Goal: Register for event/course

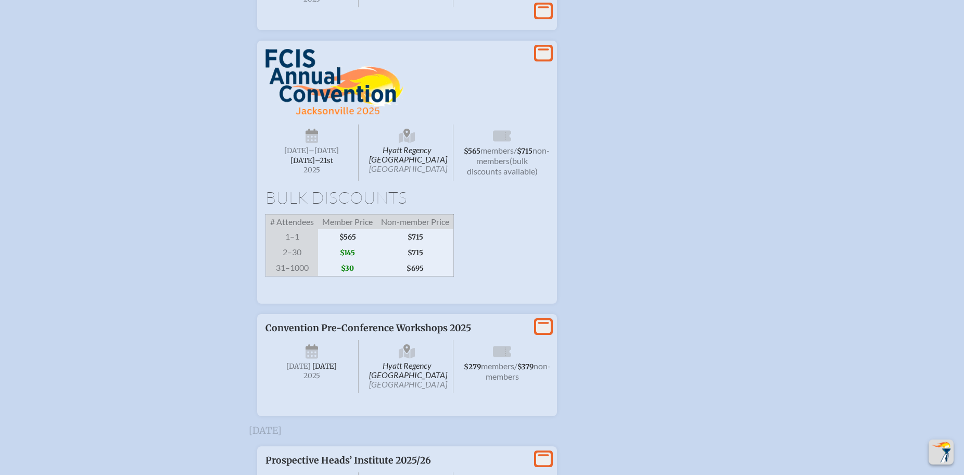
scroll to position [1858, 0]
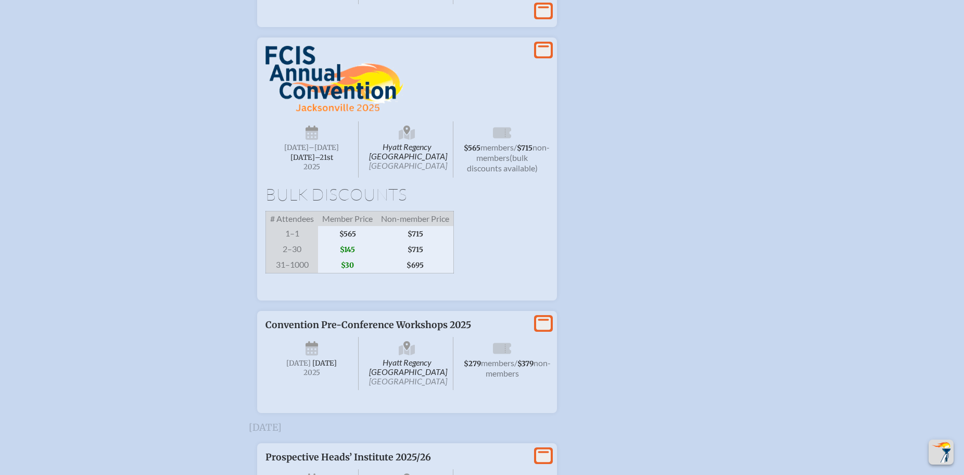
click at [352, 257] on span "$145" at bounding box center [347, 250] width 59 height 16
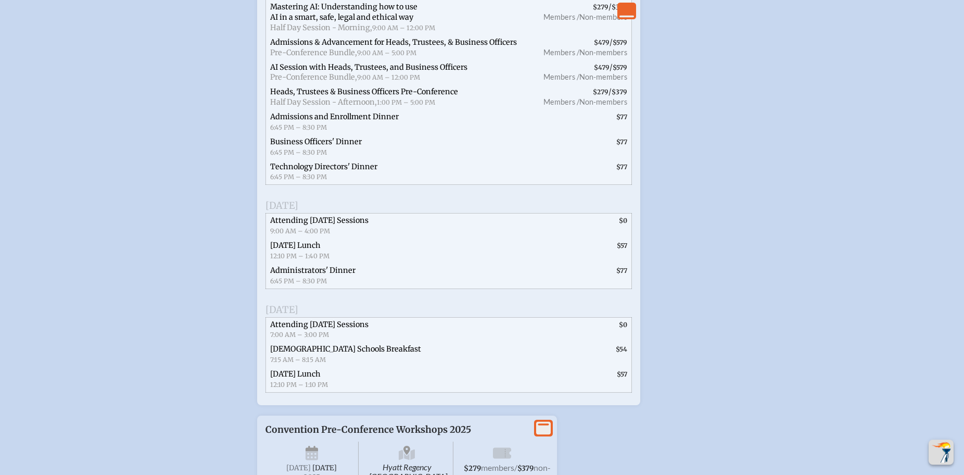
scroll to position [2389, 0]
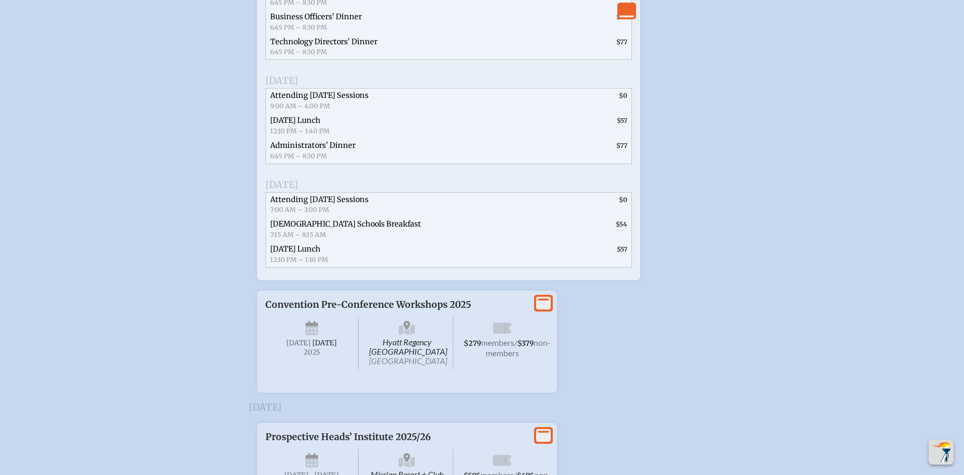
click at [622, 99] on span "$0" at bounding box center [623, 96] width 8 height 8
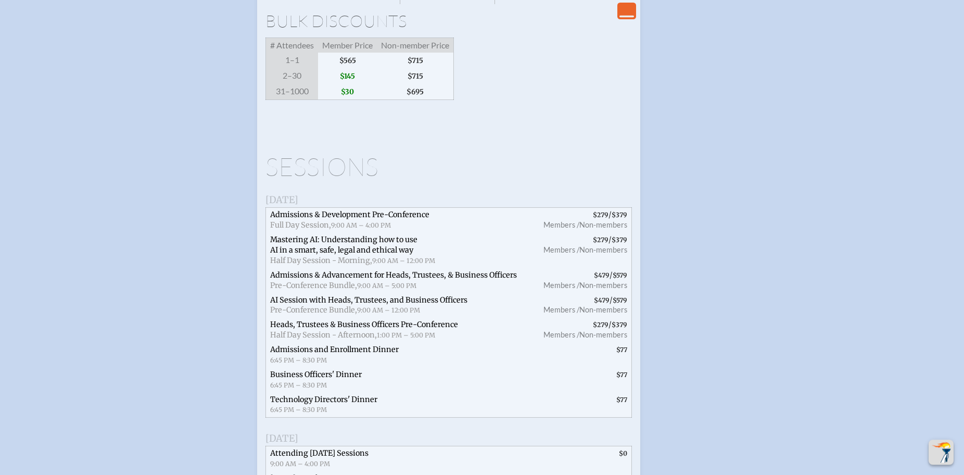
scroll to position [1911, 0]
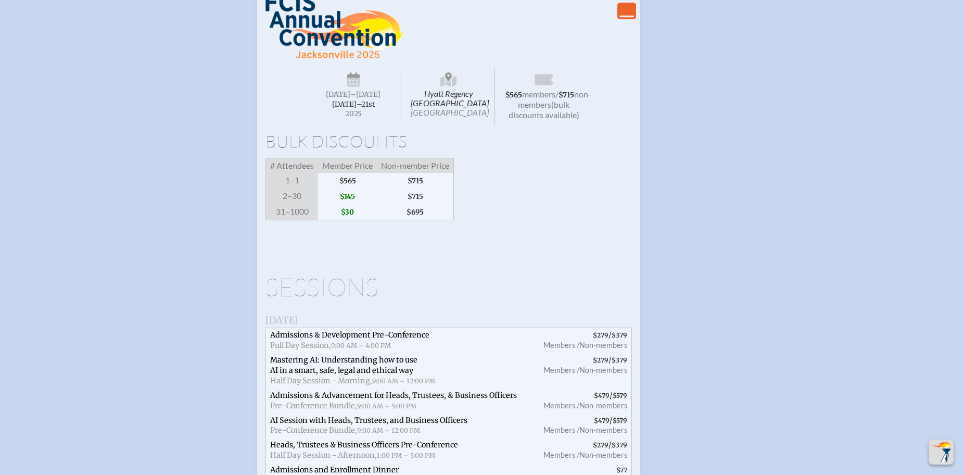
click at [364, 109] on span "[DATE]–⁠21st" at bounding box center [353, 104] width 43 height 9
click at [544, 109] on span "non-members" at bounding box center [554, 99] width 73 height 20
click at [355, 188] on span "$565" at bounding box center [347, 181] width 59 height 16
click at [353, 204] on span "$145" at bounding box center [347, 196] width 59 height 16
click at [628, 18] on icon "View Less" at bounding box center [626, 11] width 15 height 15
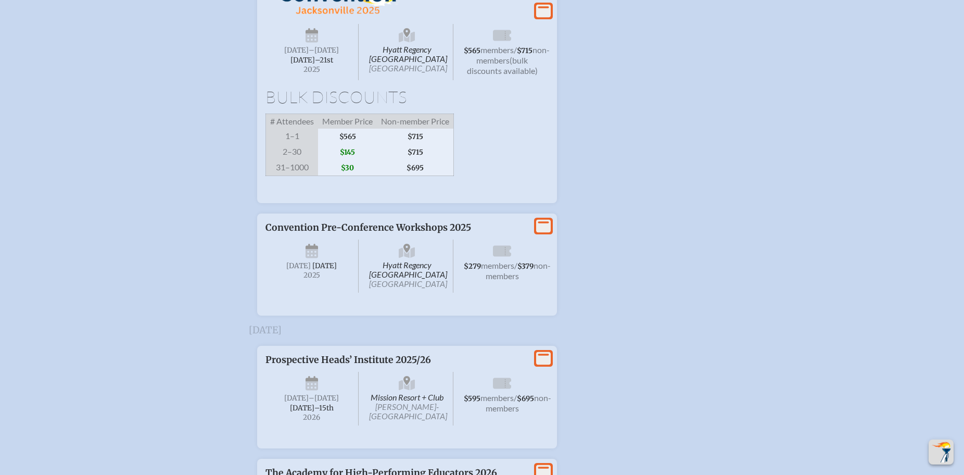
scroll to position [1922, 0]
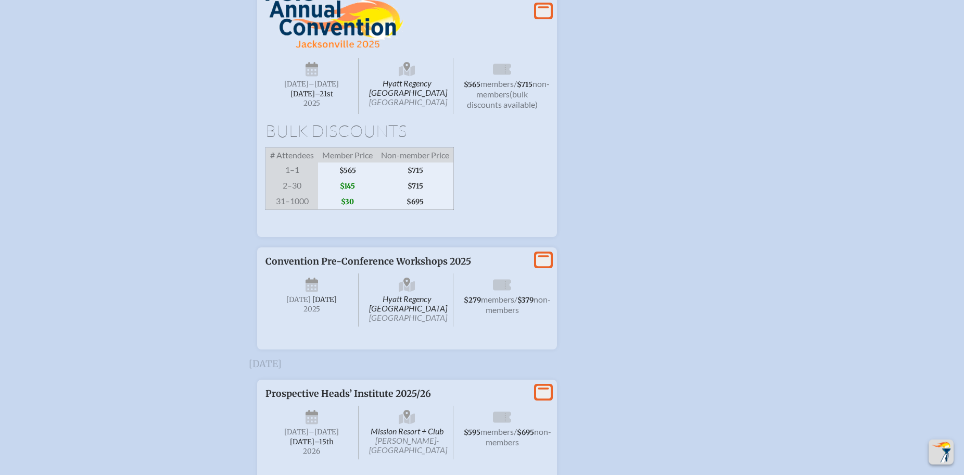
click at [319, 98] on span "[DATE]–⁠21st" at bounding box center [311, 94] width 43 height 9
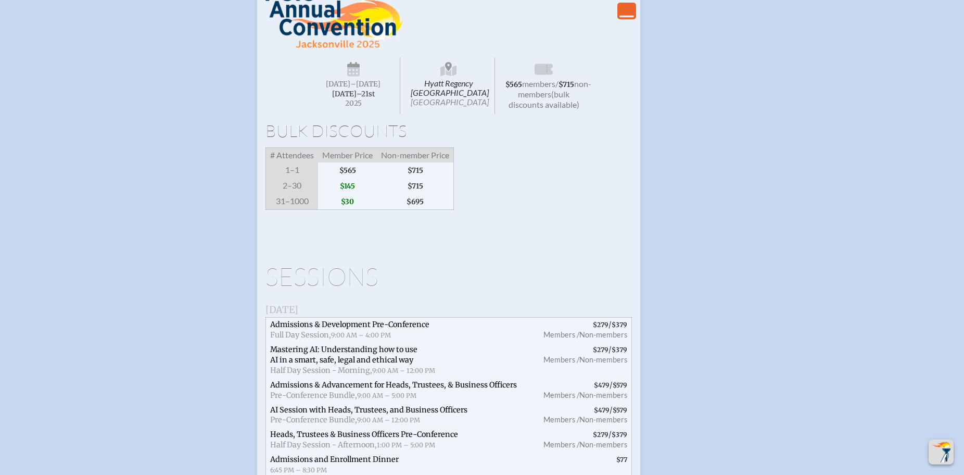
click at [362, 88] on span "–[DATE]" at bounding box center [365, 84] width 30 height 9
click at [458, 114] on span "Hyatt Regency [GEOGRAPHIC_DATA] [GEOGRAPHIC_DATA]" at bounding box center [448, 86] width 93 height 56
click at [556, 109] on span "(bulk discounts available)" at bounding box center [544, 99] width 71 height 20
click at [350, 88] on span "[DATE]" at bounding box center [338, 84] width 24 height 9
click at [357, 68] on icon at bounding box center [353, 65] width 13 height 6
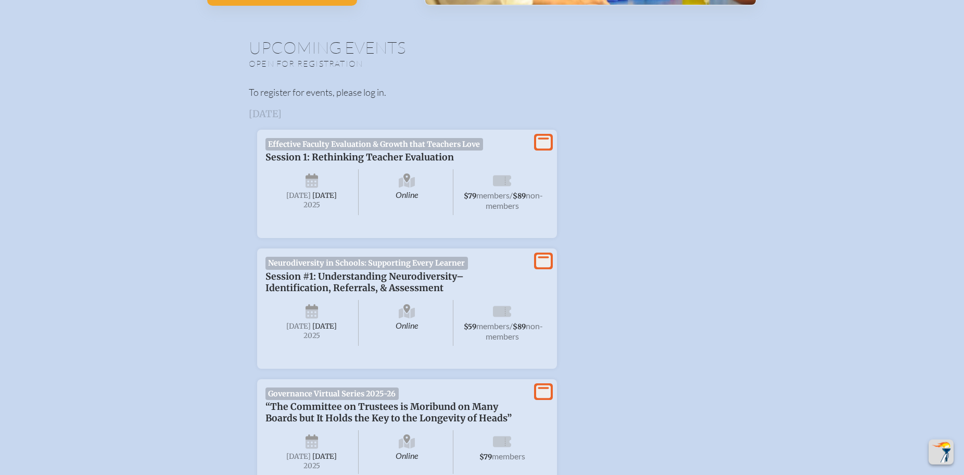
scroll to position [64, 0]
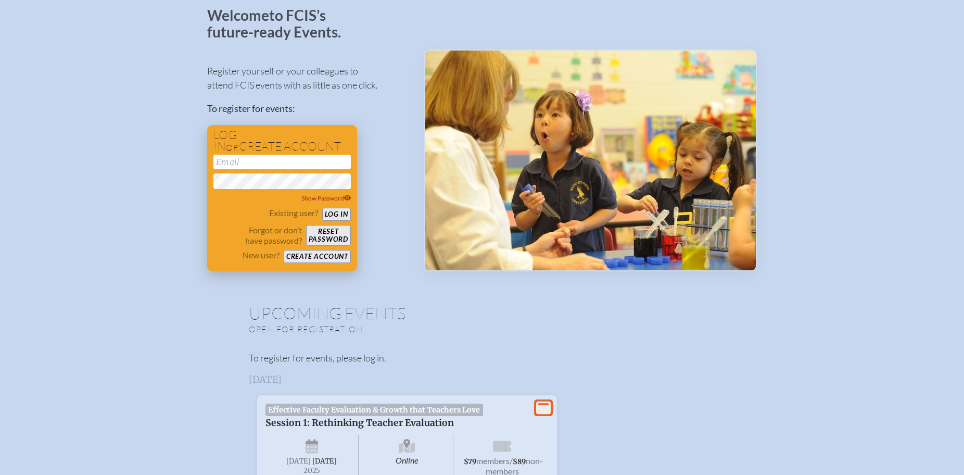
click at [252, 160] on input "email" at bounding box center [281, 162] width 137 height 15
type input "[PERSON_NAME][EMAIL_ADDRESS][DOMAIN_NAME]"
click at [339, 210] on button "Log in" at bounding box center [336, 214] width 29 height 13
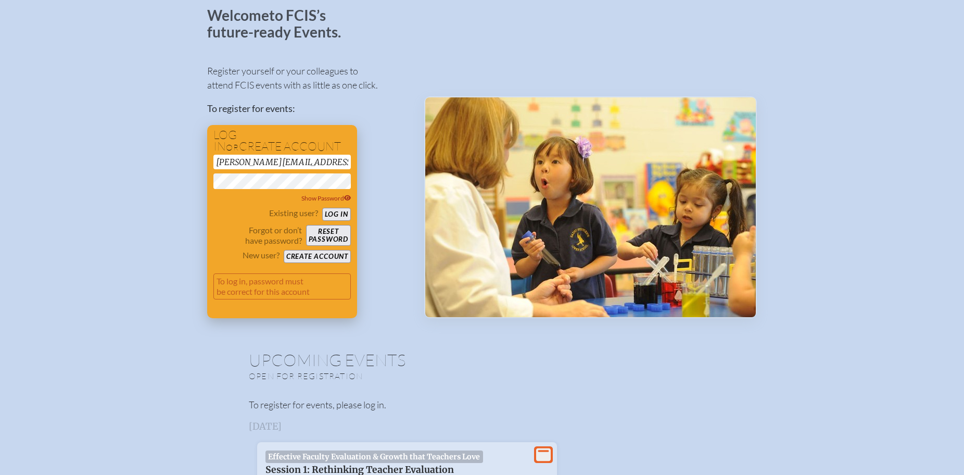
click at [331, 234] on button "Reset password" at bounding box center [328, 235] width 45 height 21
click at [398, 299] on div "Register yourself or your colleagues to attend FCIS events with as little as on…" at bounding box center [307, 186] width 200 height 263
click at [338, 197] on span "Show Password" at bounding box center [326, 198] width 50 height 8
click at [337, 231] on button "Reset password" at bounding box center [328, 235] width 45 height 21
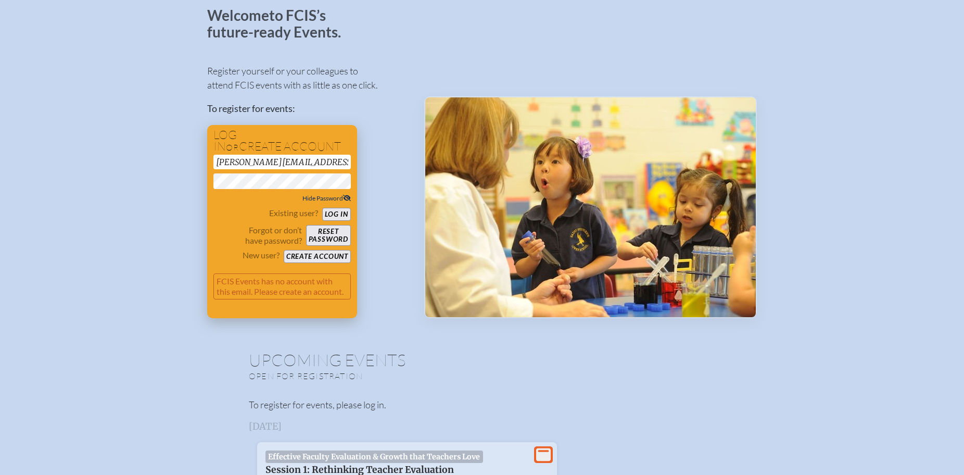
click at [312, 256] on button "Create account" at bounding box center [317, 256] width 67 height 13
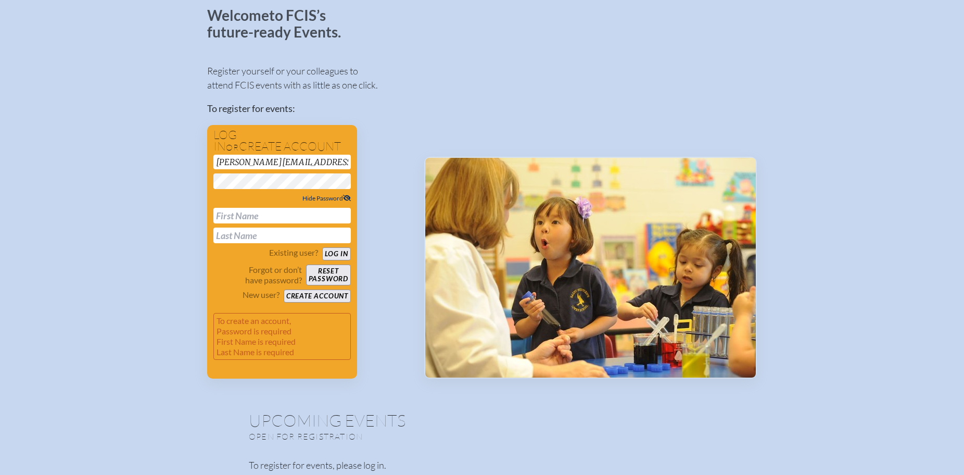
click at [261, 217] on input "text" at bounding box center [281, 216] width 137 height 16
type input "[PERSON_NAME]"
click at [334, 252] on button "Log in" at bounding box center [336, 253] width 29 height 13
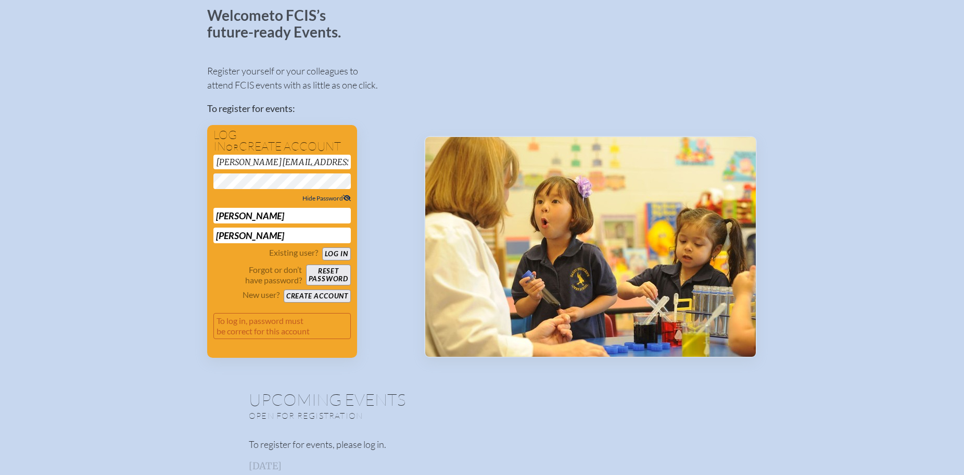
click at [312, 295] on button "Create account" at bounding box center [317, 295] width 67 height 13
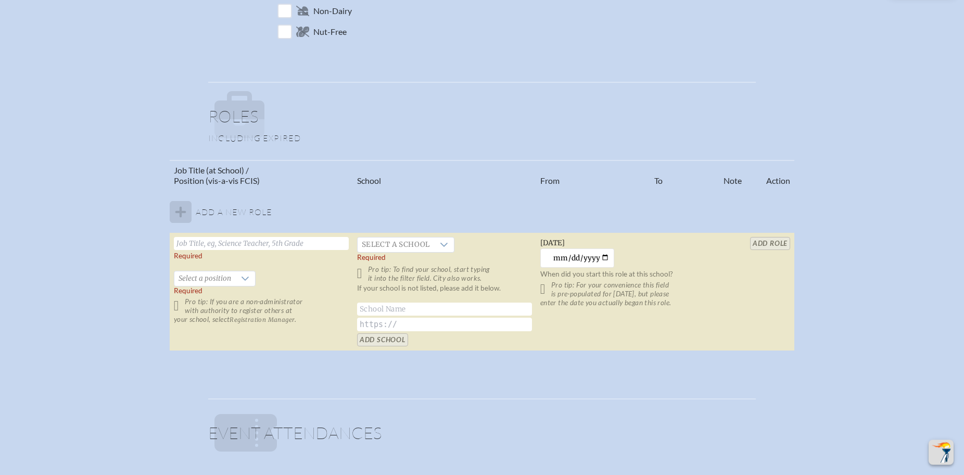
scroll to position [531, 0]
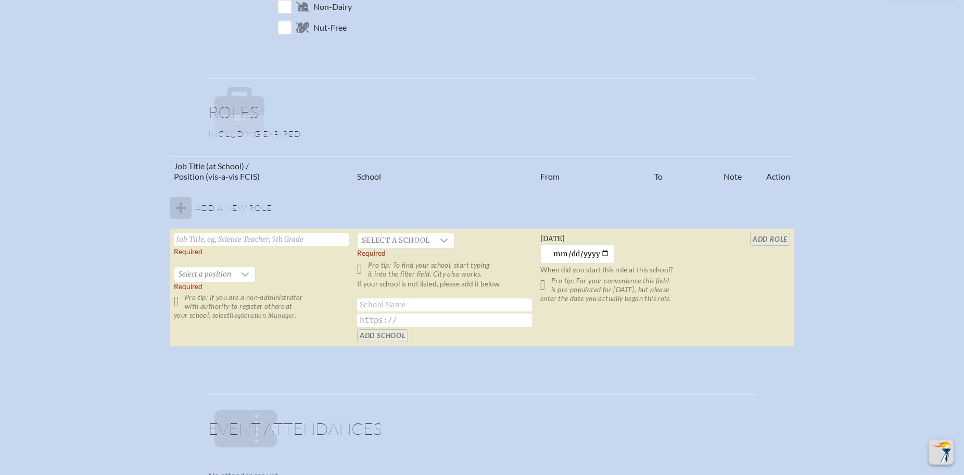
click at [224, 240] on input "text" at bounding box center [261, 239] width 175 height 13
type input "Headmistress"
click at [437, 241] on div at bounding box center [444, 240] width 20 height 15
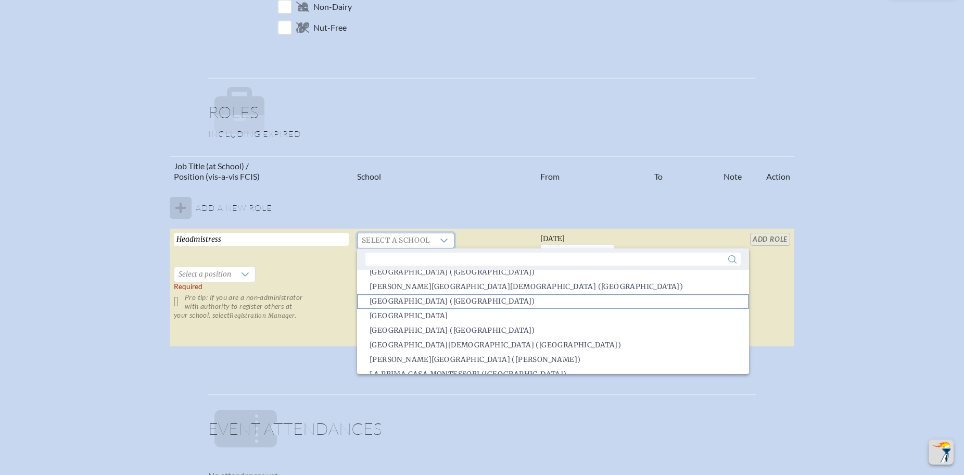
scroll to position [1023, 0]
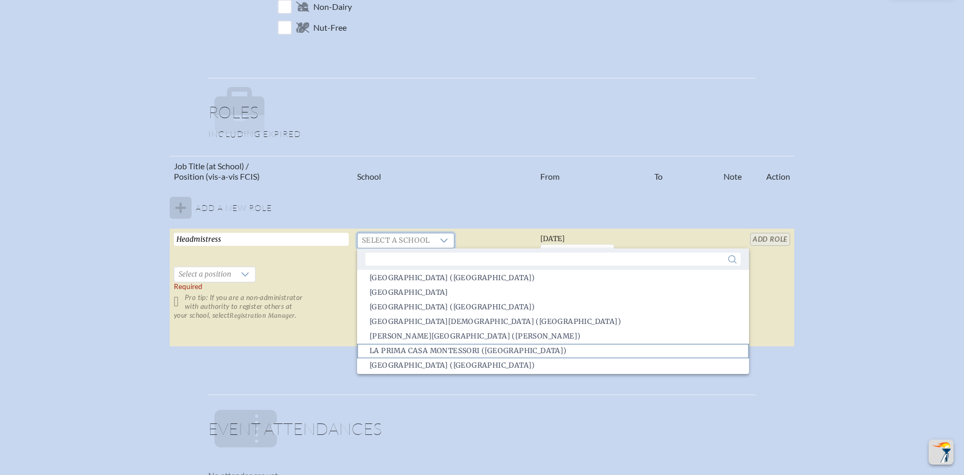
click at [401, 350] on span "La Prima Casa Montessori (Miami)" at bounding box center [468, 351] width 197 height 10
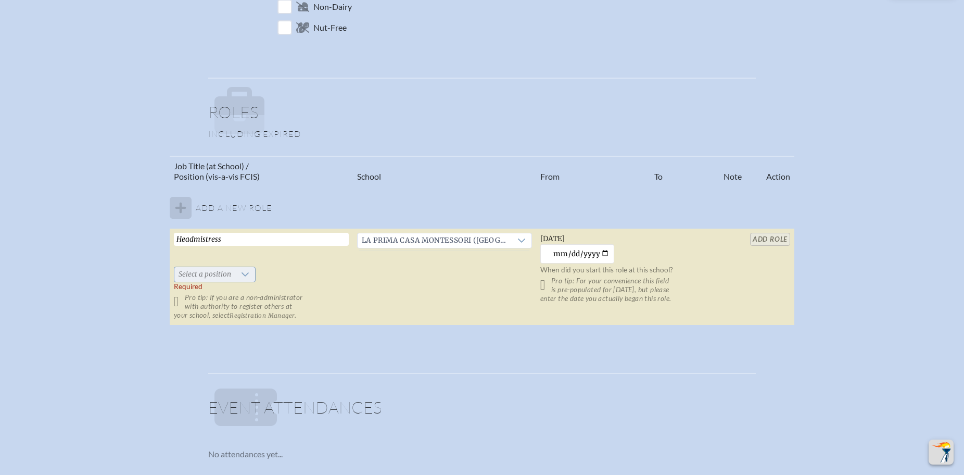
click at [249, 272] on div at bounding box center [245, 274] width 20 height 15
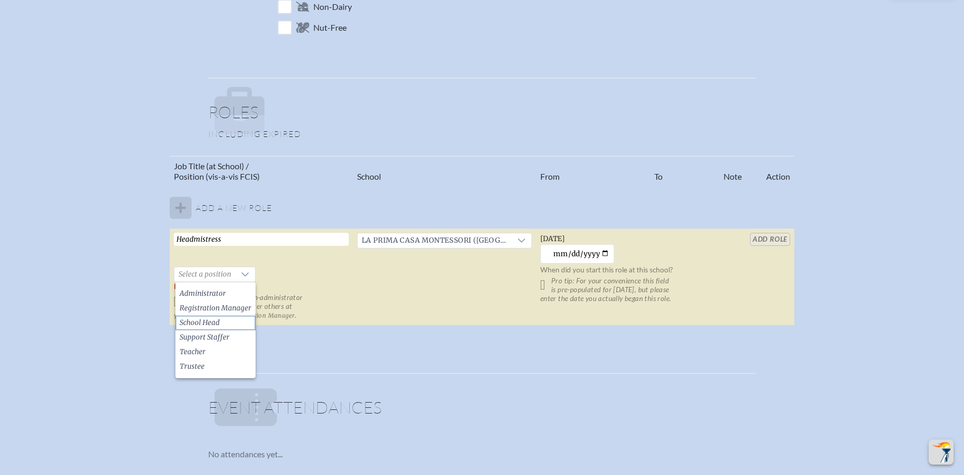
click at [214, 323] on span "School Head" at bounding box center [200, 323] width 40 height 10
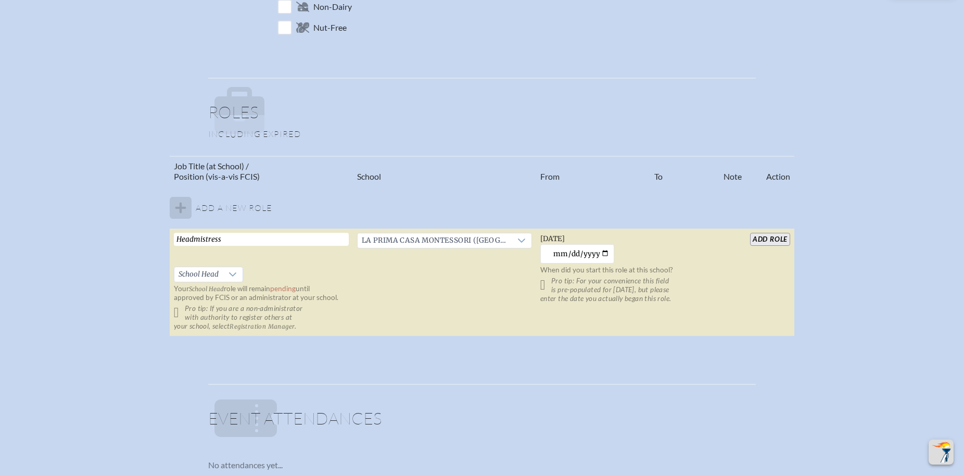
click at [766, 236] on input "add Role" at bounding box center [770, 239] width 40 height 13
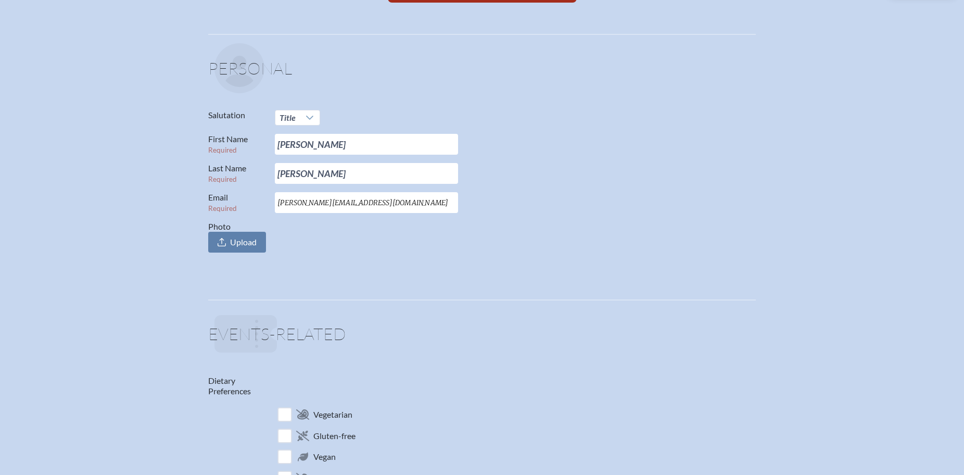
scroll to position [0, 0]
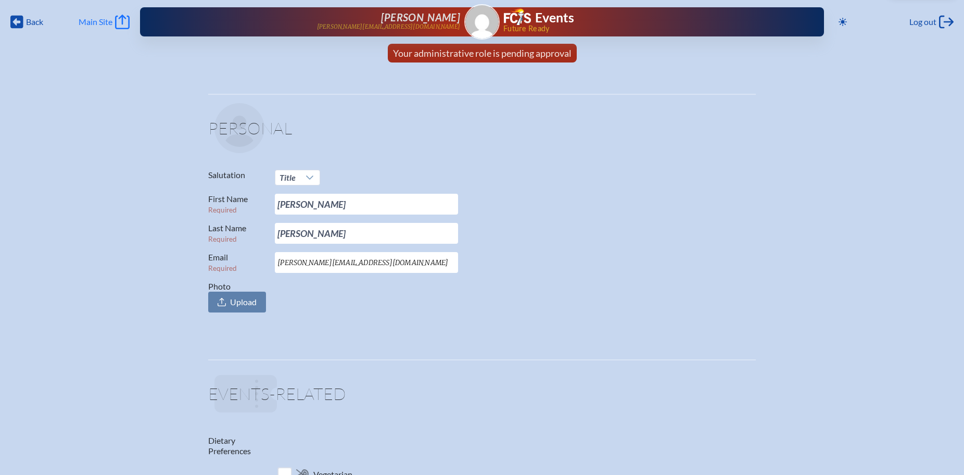
click at [124, 22] on icon "Main Site" at bounding box center [122, 22] width 15 height 15
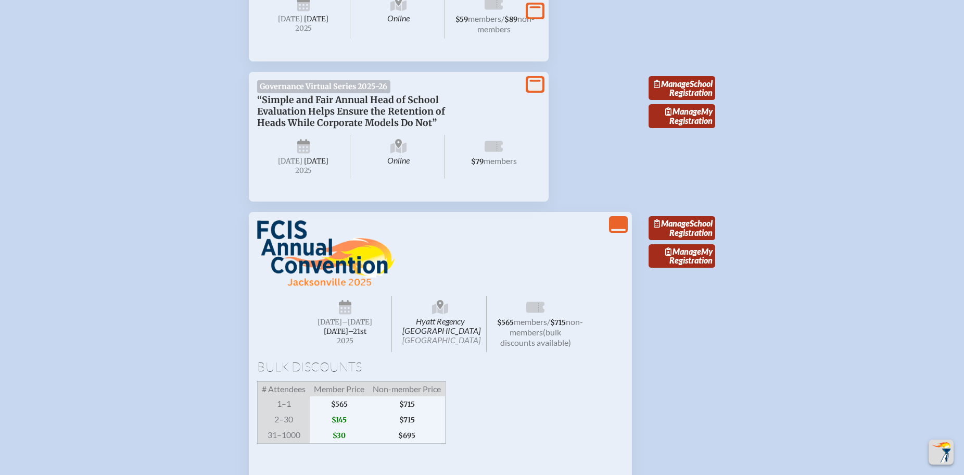
scroll to position [1805, 0]
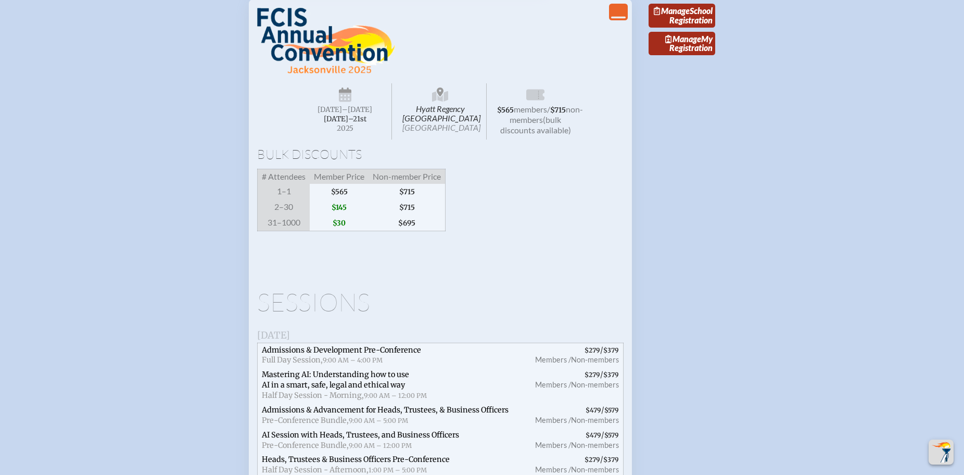
click at [359, 123] on span "[DATE]–⁠21st" at bounding box center [345, 119] width 43 height 9
click at [450, 139] on span "Hyatt Regency [GEOGRAPHIC_DATA] [GEOGRAPHIC_DATA]" at bounding box center [440, 111] width 93 height 56
click at [521, 124] on span "non-members" at bounding box center [546, 114] width 73 height 20
click at [693, 28] on link "Manage School Registration" at bounding box center [682, 16] width 67 height 24
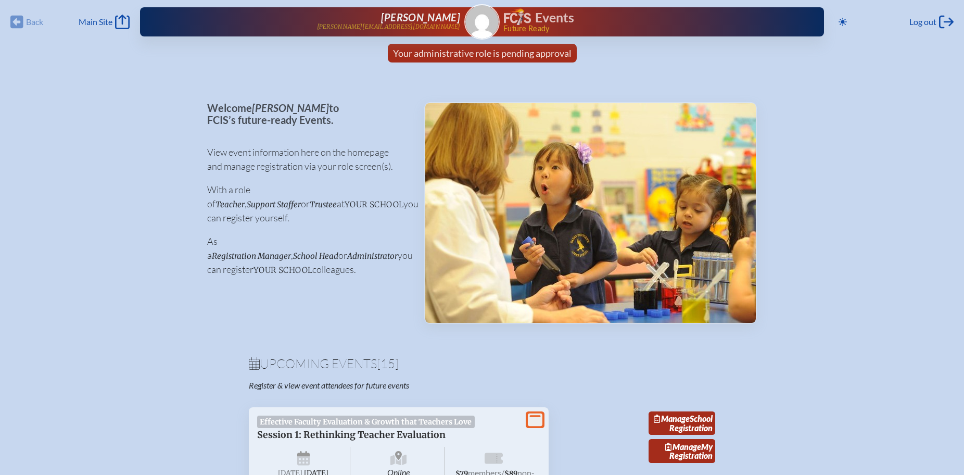
scroll to position [1805, 0]
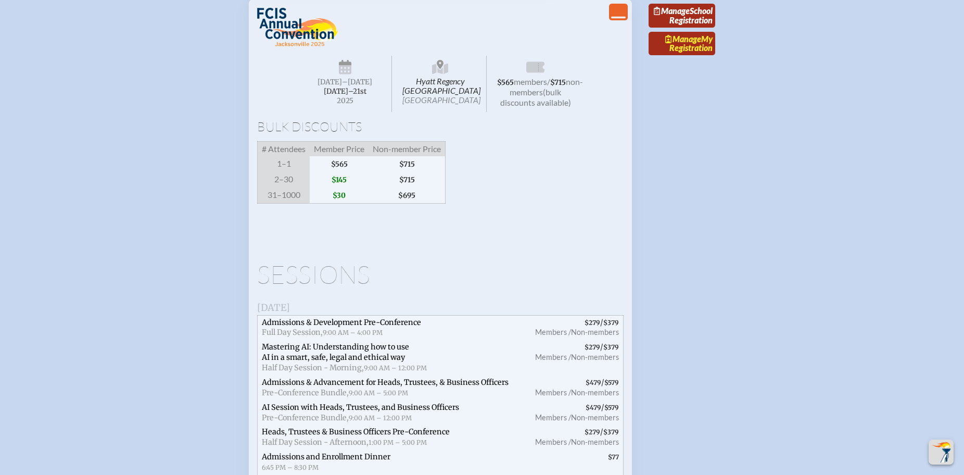
click at [681, 56] on link "Manage My Registration" at bounding box center [682, 44] width 67 height 24
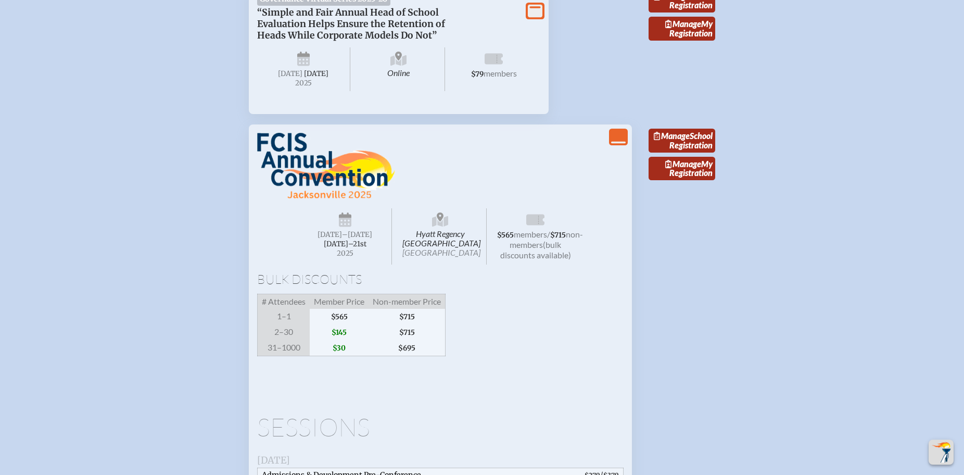
scroll to position [1699, 0]
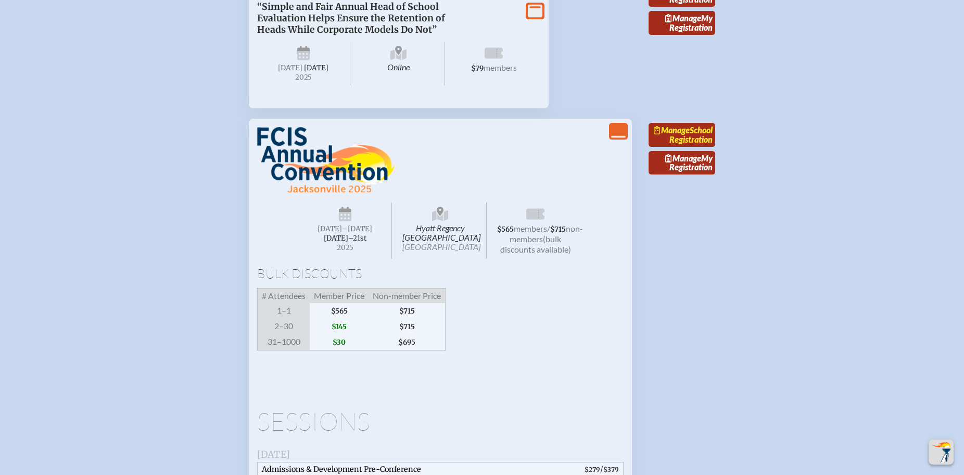
click at [691, 147] on link "Manage School Registration" at bounding box center [682, 135] width 67 height 24
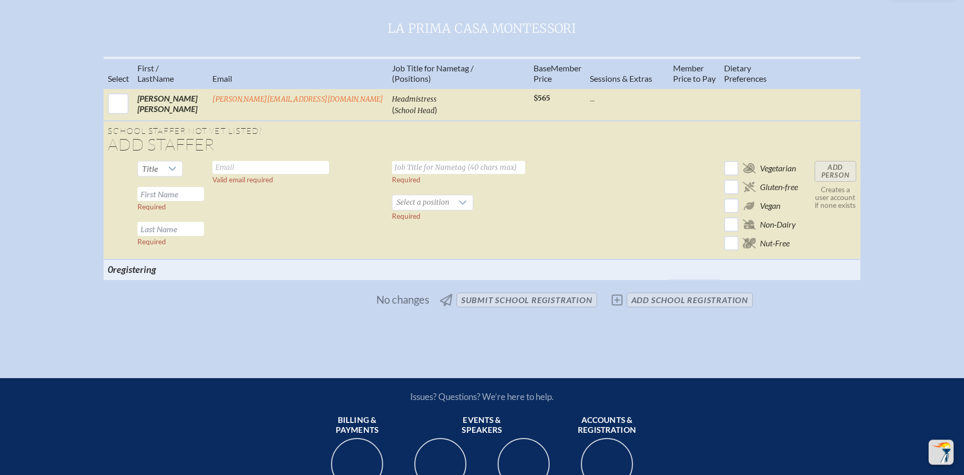
scroll to position [425, 0]
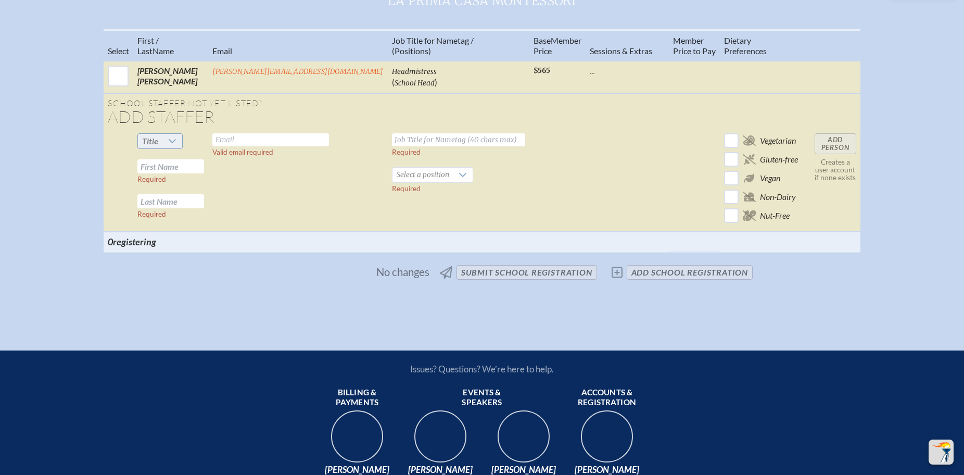
click at [176, 145] on icon at bounding box center [172, 141] width 8 height 8
click at [184, 252] on li "Ms." at bounding box center [185, 249] width 45 height 15
click at [286, 146] on input "text" at bounding box center [270, 139] width 117 height 13
type input "angela"
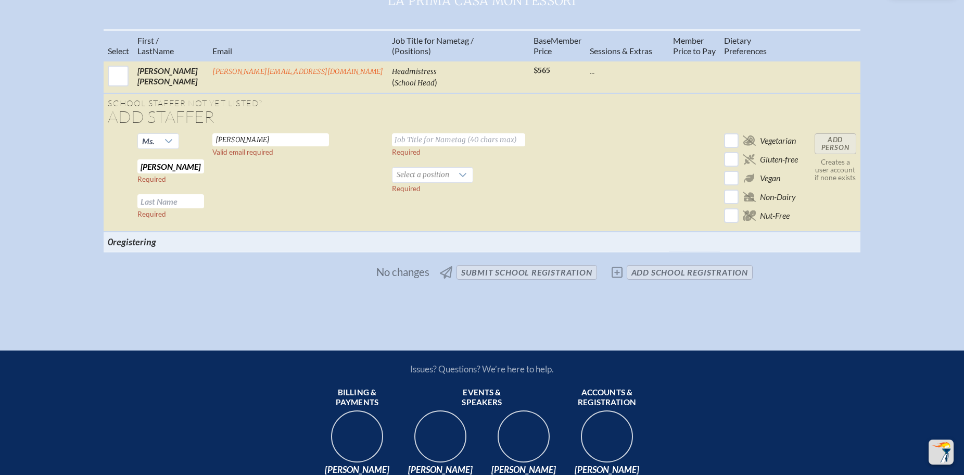
type input "ciocca"
type input "[PERSON_NAME][EMAIL_ADDRESS][DOMAIN_NAME]"
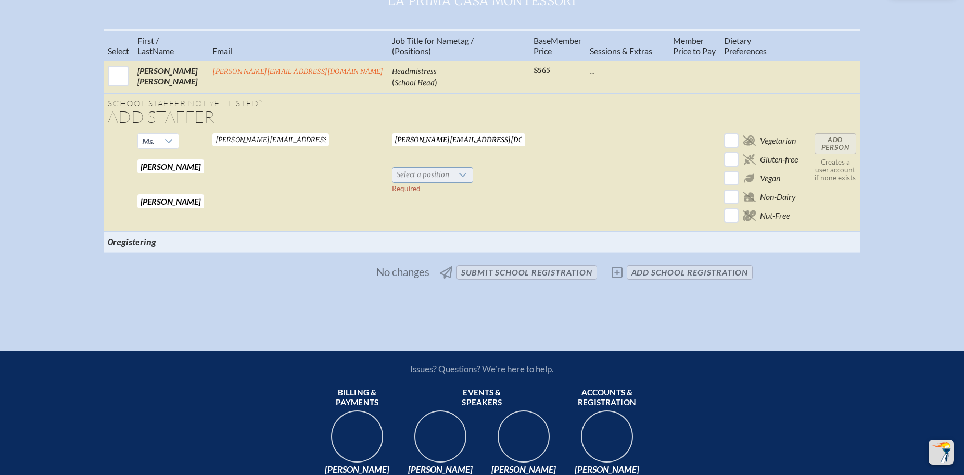
click at [459, 179] on icon at bounding box center [463, 175] width 8 height 8
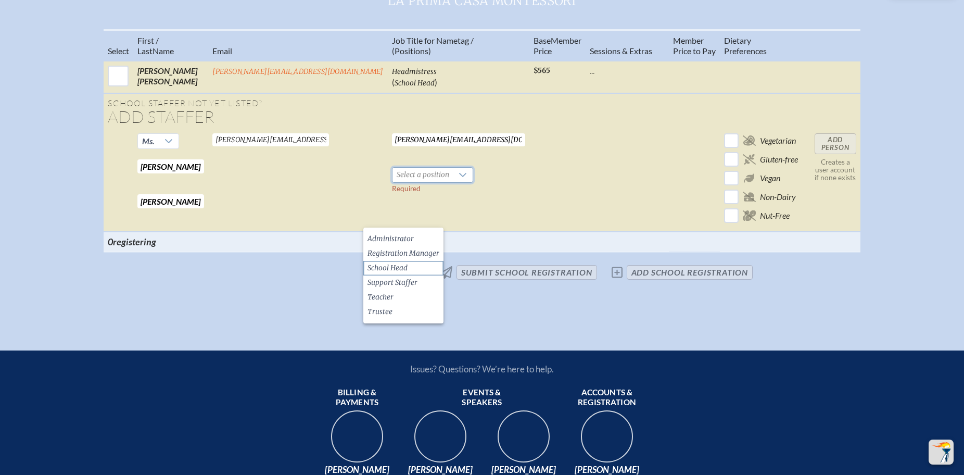
click at [399, 272] on span "School Head" at bounding box center [387, 268] width 40 height 10
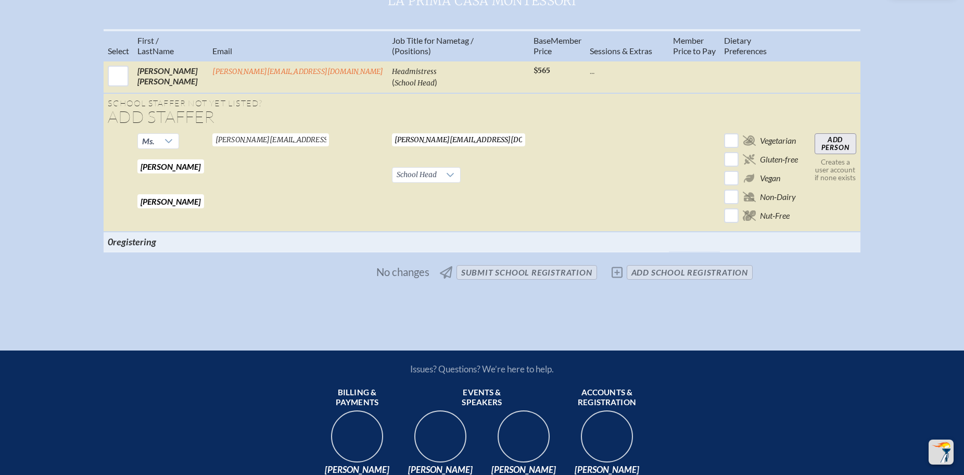
click at [821, 154] on input "Add Person" at bounding box center [836, 143] width 42 height 21
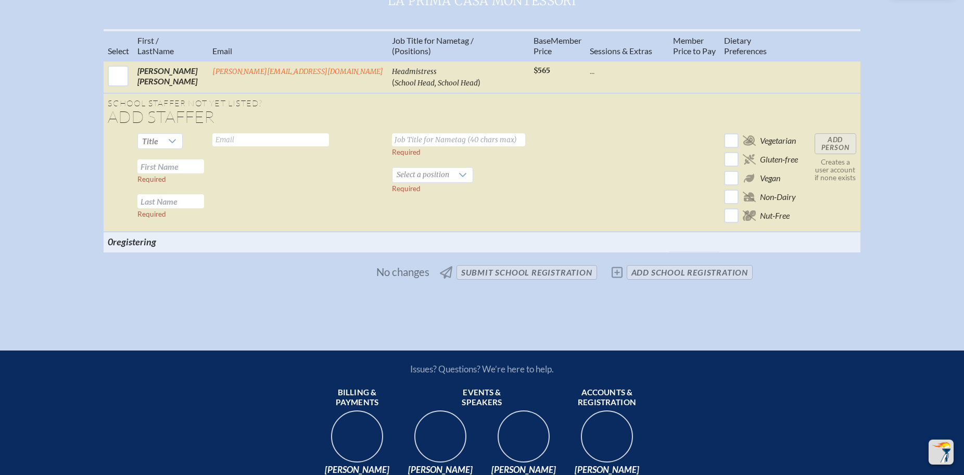
click at [688, 284] on span "No changes submit School Registration add School Registration" at bounding box center [482, 272] width 550 height 23
click at [620, 284] on span "No changes submit School Registration add School Registration" at bounding box center [482, 272] width 550 height 23
click at [676, 284] on span "No changes submit School Registration add School Registration" at bounding box center [482, 272] width 550 height 23
click at [266, 146] on input "text" at bounding box center [270, 139] width 117 height 13
click at [176, 145] on icon at bounding box center [172, 141] width 8 height 8
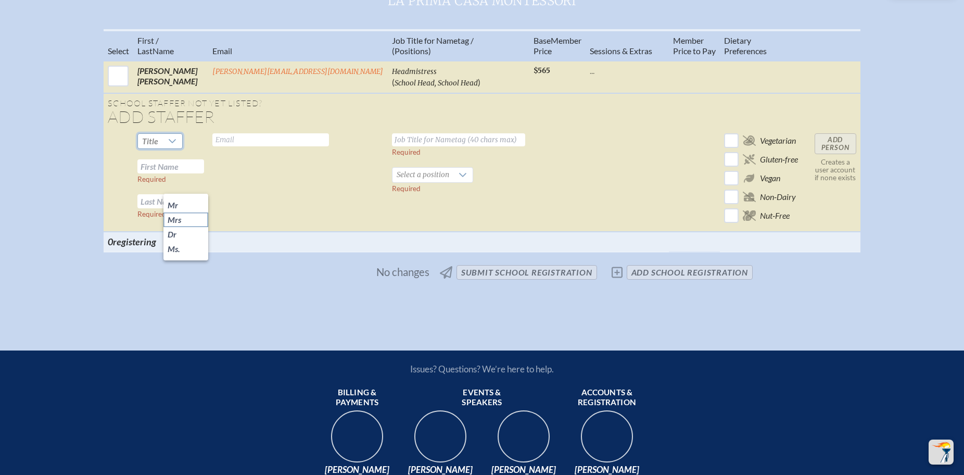
click at [182, 219] on li "Mrs" at bounding box center [185, 219] width 45 height 15
click at [272, 146] on input "text" at bounding box center [270, 139] width 117 height 13
click at [392, 146] on input "text" at bounding box center [458, 139] width 133 height 13
drag, startPoint x: 291, startPoint y: 185, endPoint x: 239, endPoint y: 174, distance: 52.8
click at [239, 146] on input "Lois Weber" at bounding box center [270, 139] width 117 height 13
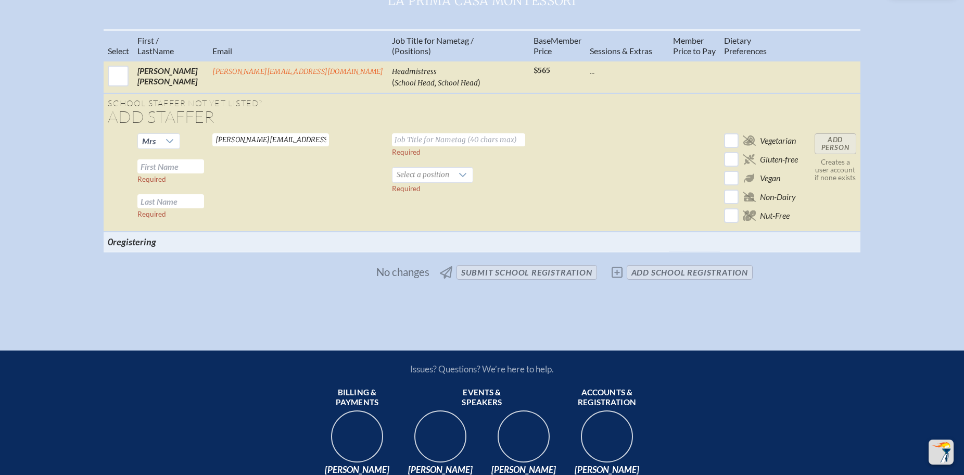
type input "lois@laprimacasa.com"
type input "Lois"
type input "Weber"
type input "lois@laprimacasa.com"
click at [459, 179] on icon at bounding box center [463, 175] width 8 height 8
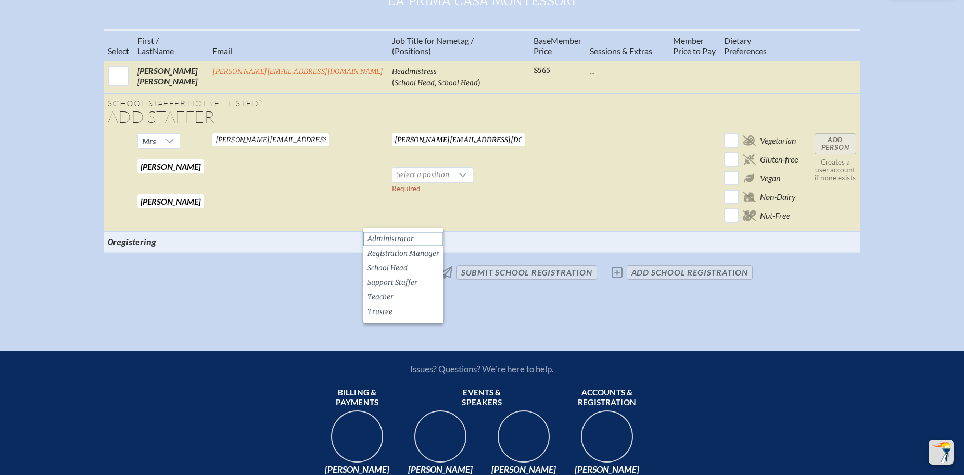
click at [404, 241] on span "Administrator" at bounding box center [390, 239] width 46 height 10
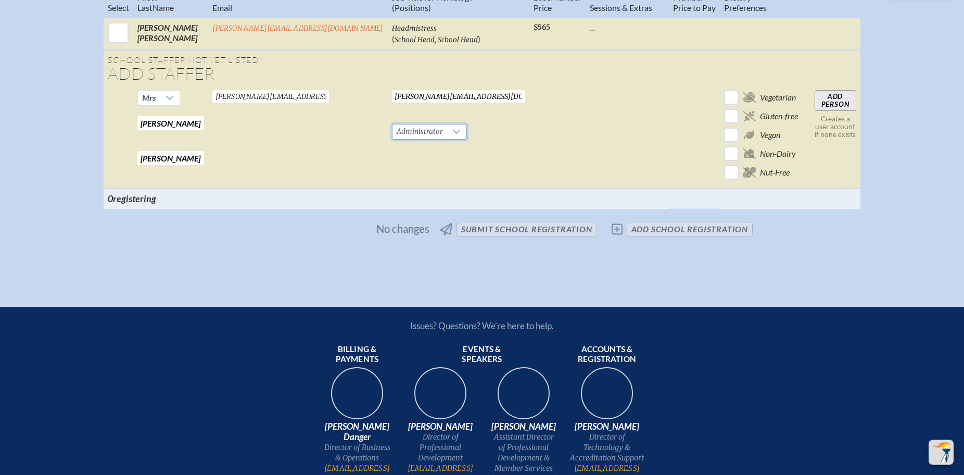
scroll to position [478, 0]
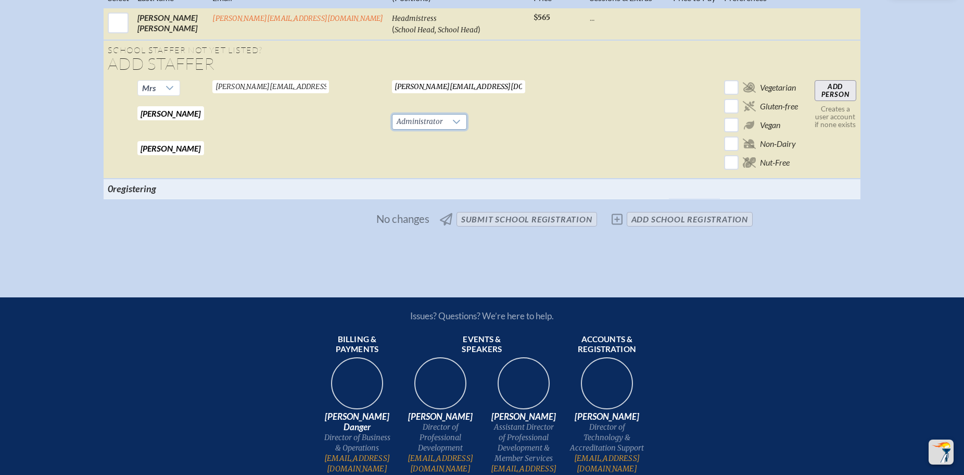
click at [548, 179] on td at bounding box center [557, 127] width 56 height 103
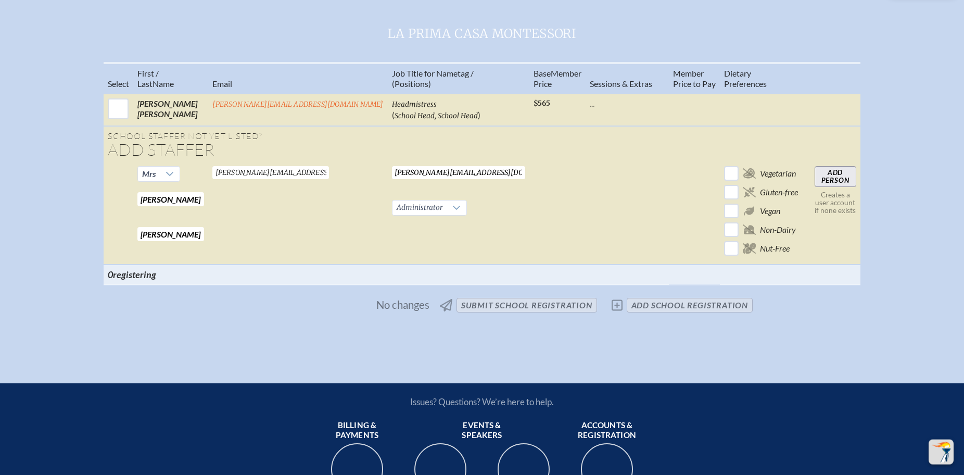
scroll to position [372, 0]
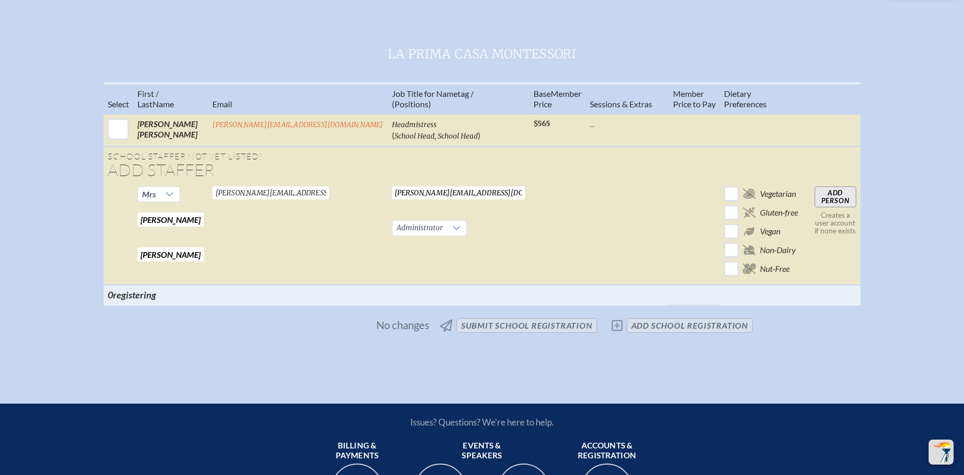
click at [815, 207] on input "Add Person" at bounding box center [836, 196] width 42 height 21
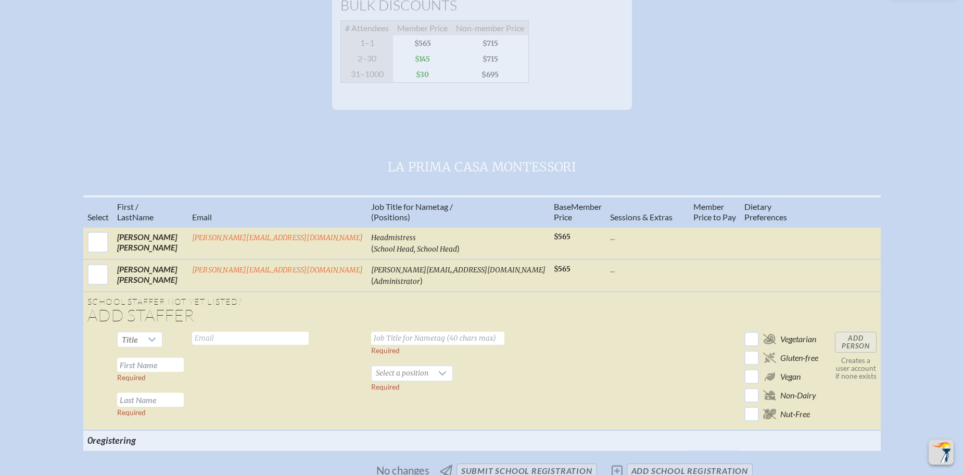
scroll to position [159, 0]
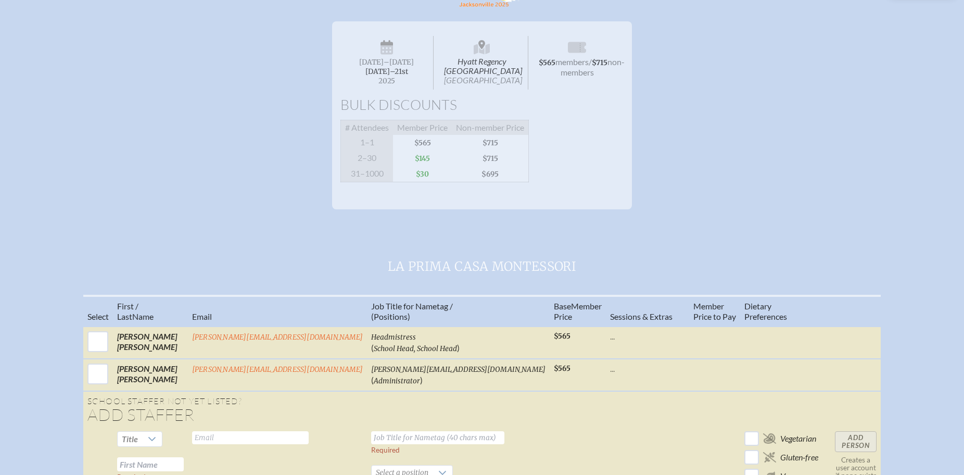
click at [383, 76] on span "[DATE]–⁠21st" at bounding box center [386, 71] width 43 height 9
drag, startPoint x: 463, startPoint y: 108, endPoint x: 637, endPoint y: 134, distance: 175.3
click at [466, 90] on span "Hyatt Regency [GEOGRAPHIC_DATA] [GEOGRAPHIC_DATA]" at bounding box center [482, 63] width 93 height 54
click at [561, 77] on span "/ $715 non-members" at bounding box center [593, 67] width 65 height 20
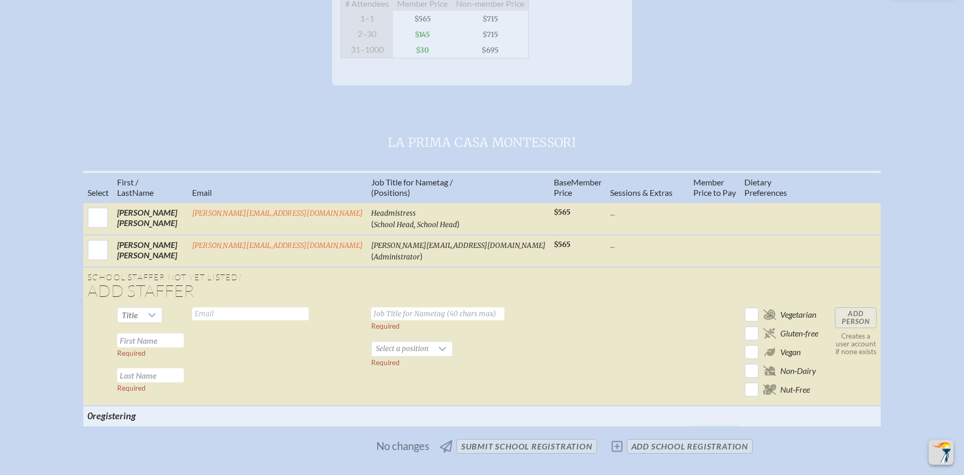
scroll to position [319, 0]
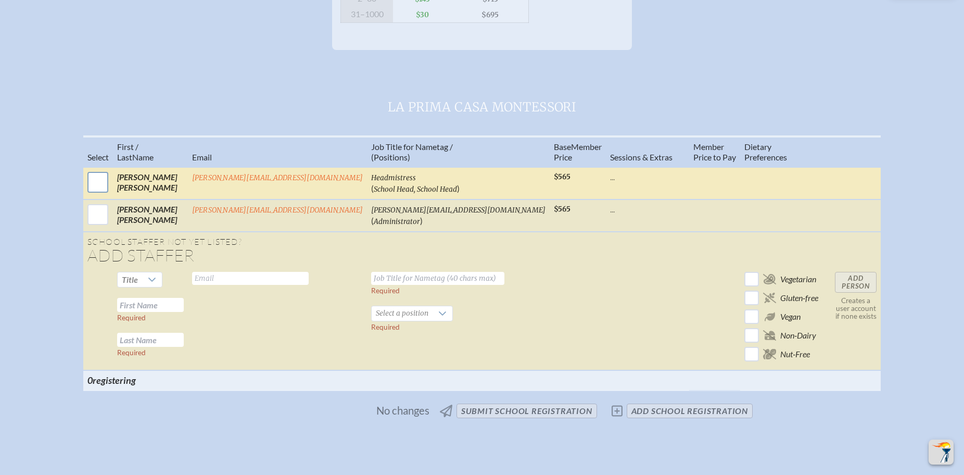
click at [111, 195] on input "checkbox" at bounding box center [98, 182] width 26 height 26
checkbox input "true"
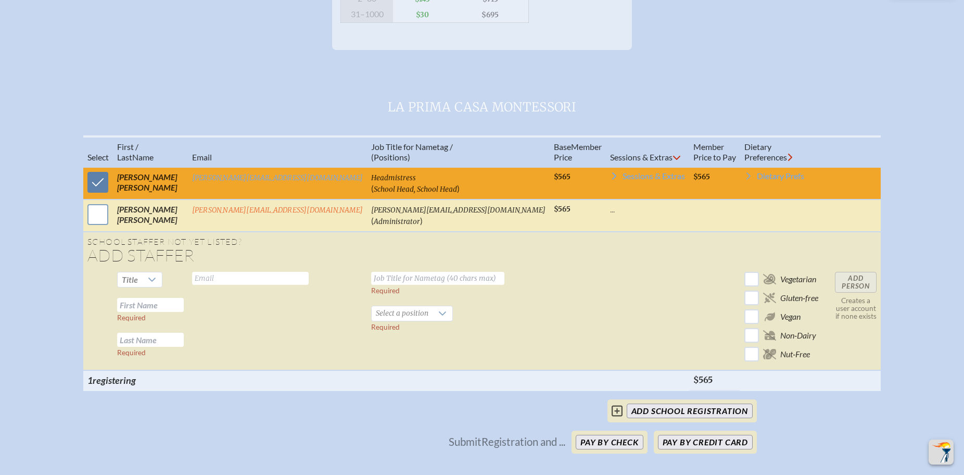
click at [111, 227] on input "checkbox" at bounding box center [98, 214] width 26 height 26
checkbox input "true"
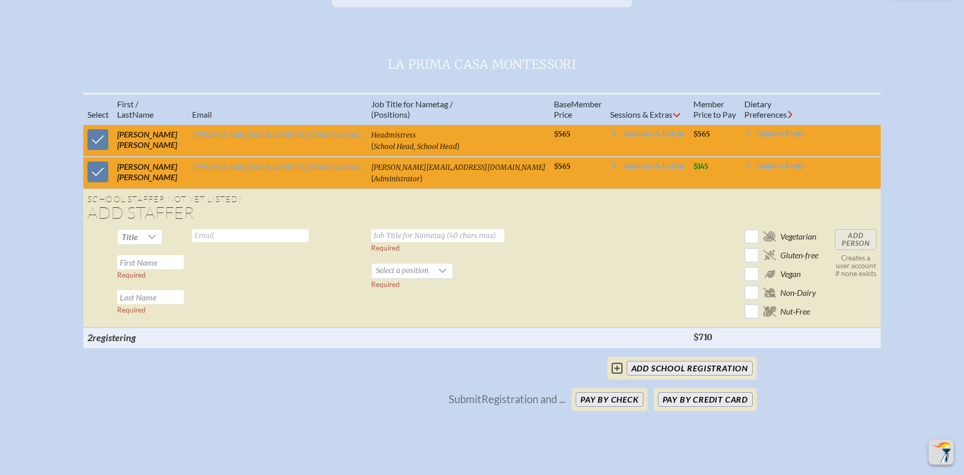
scroll to position [425, 0]
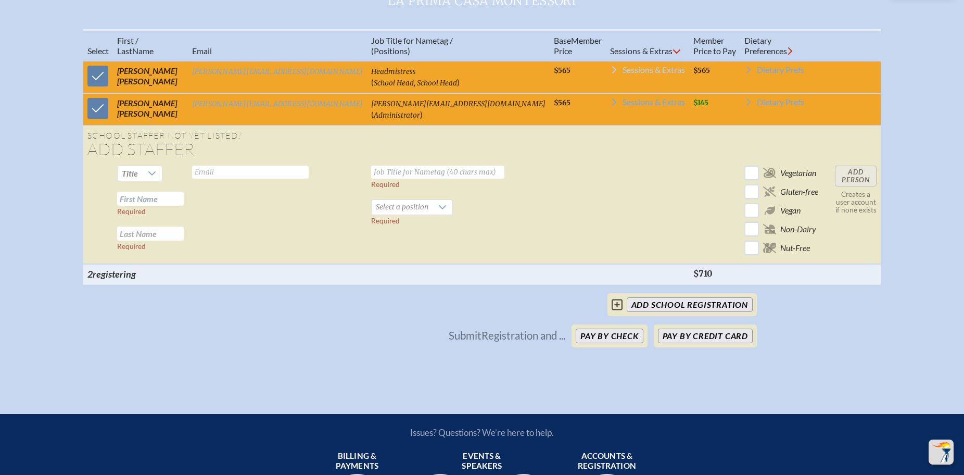
click at [623, 74] on span "Sessions & Extras" at bounding box center [654, 70] width 62 height 8
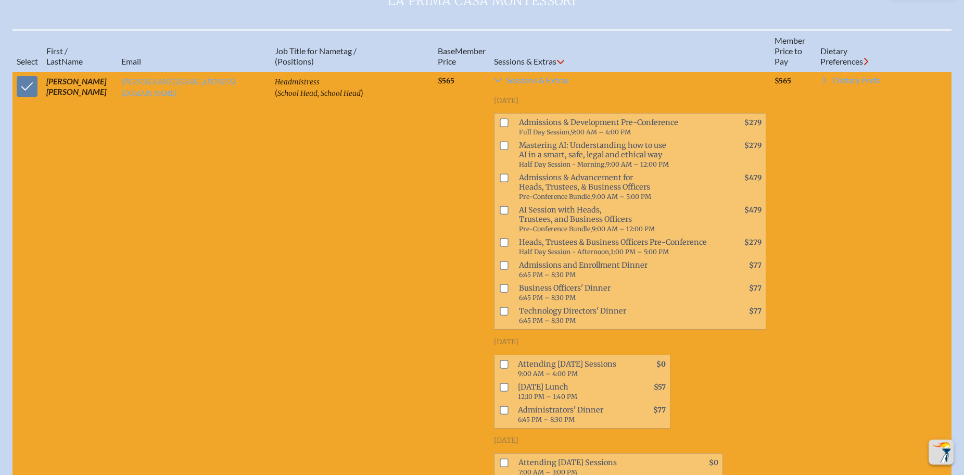
click at [500, 368] on input "checkbox" at bounding box center [504, 364] width 8 height 8
checkbox input "true"
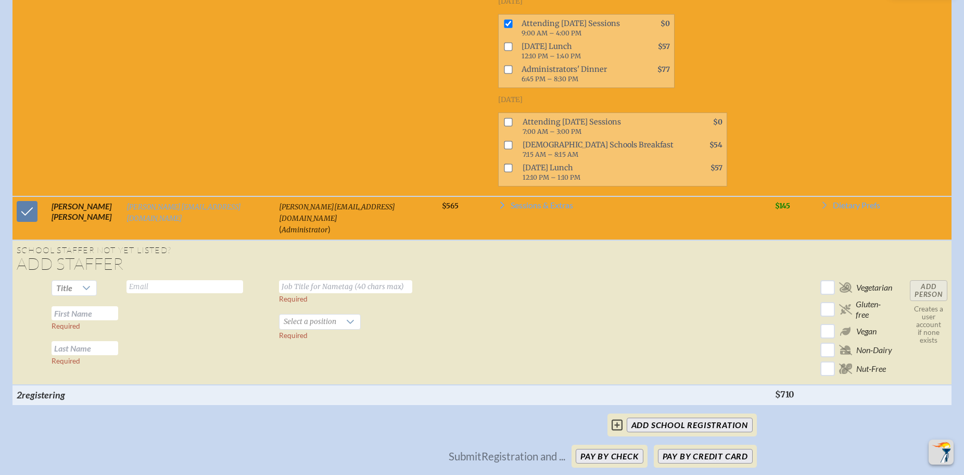
scroll to position [849, 0]
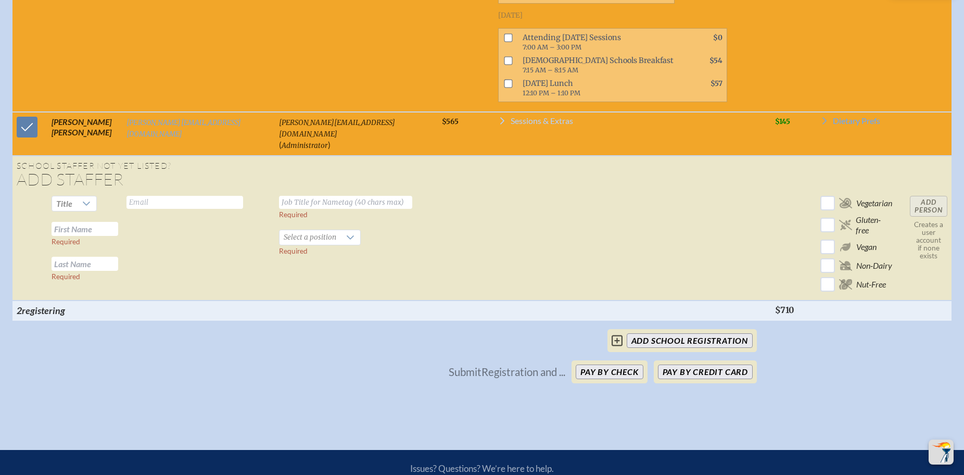
click at [511, 125] on span "Sessions & Extras" at bounding box center [542, 121] width 62 height 8
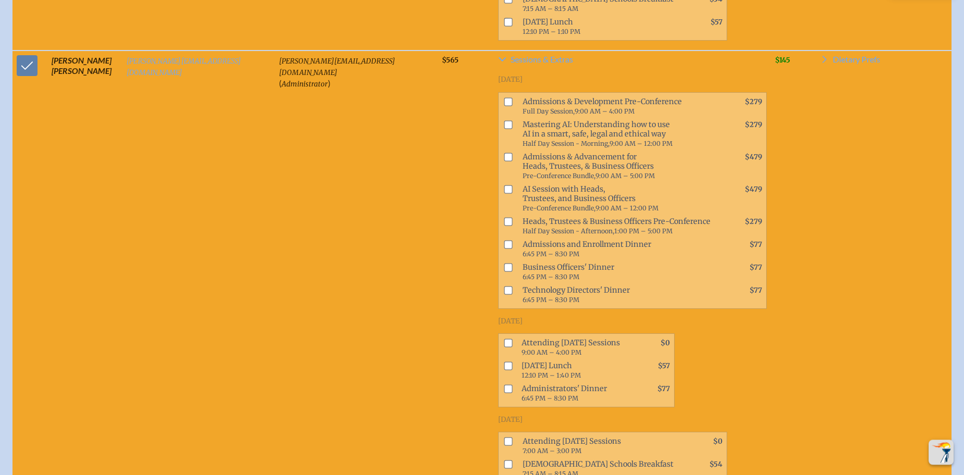
scroll to position [956, 0]
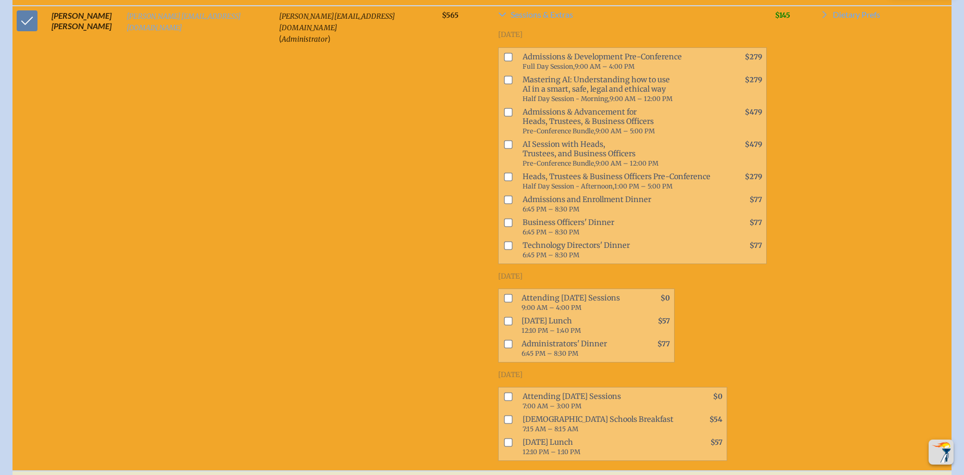
click at [504, 302] on input "checkbox" at bounding box center [508, 298] width 8 height 8
click at [27, 62] on td "Sessions selected" at bounding box center [29, 238] width 35 height 465
click at [504, 302] on input "checkbox" at bounding box center [508, 298] width 8 height 8
checkbox input "false"
click at [22, 34] on input "checkbox" at bounding box center [27, 21] width 26 height 26
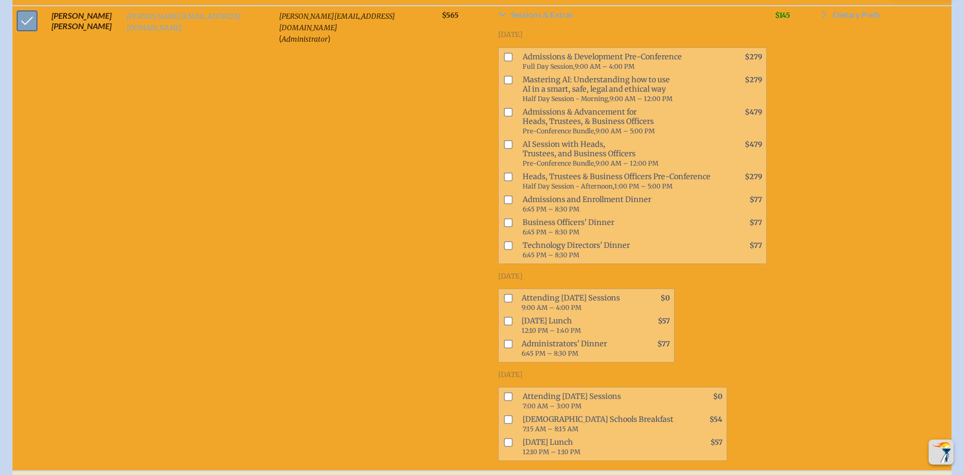
checkbox input "false"
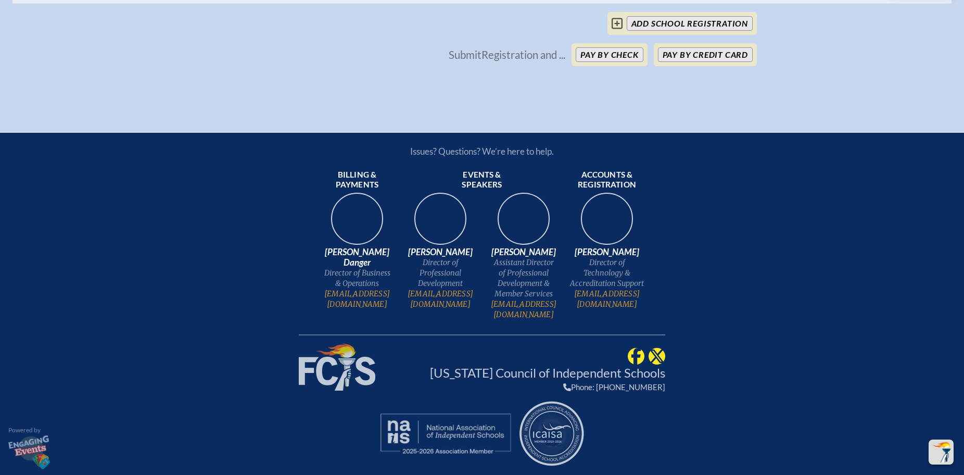
scroll to position [1029, 0]
